Goal: Complete application form

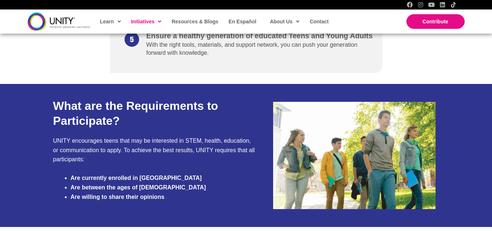
scroll to position [622, 0]
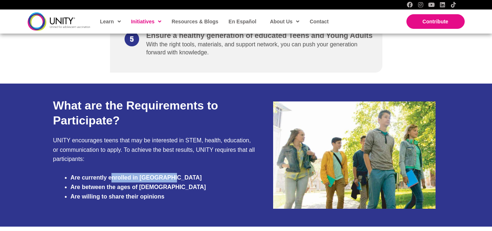
drag, startPoint x: 113, startPoint y: 181, endPoint x: 171, endPoint y: 182, distance: 58.6
click at [171, 182] on li "Are currently enrolled in High School" at bounding box center [163, 177] width 185 height 9
click at [148, 188] on strong "Are between the ages of 14-19" at bounding box center [138, 187] width 135 height 6
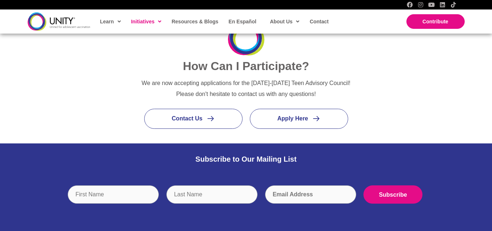
scroll to position [843, 0]
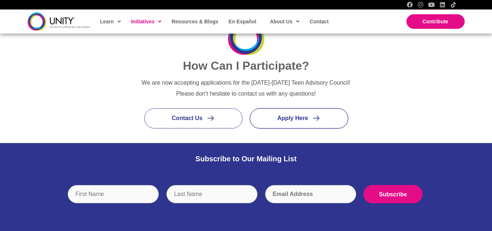
click at [302, 117] on span "Apply Here" at bounding box center [292, 118] width 31 height 6
click at [304, 122] on link "Apply Here" at bounding box center [299, 118] width 98 height 20
click at [318, 121] on icon at bounding box center [316, 118] width 8 height 8
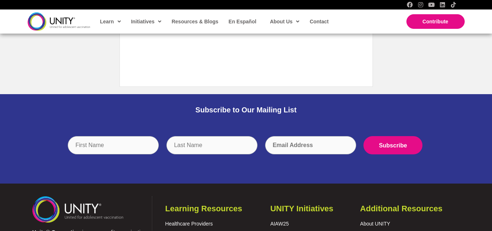
scroll to position [1001, 0]
